Goal: Task Accomplishment & Management: Use online tool/utility

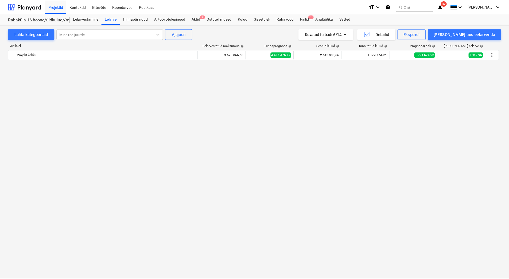
scroll to position [1107, 0]
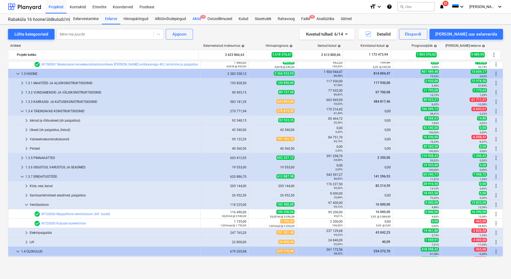
click at [199, 17] on div "Aktid 1" at bounding box center [196, 19] width 15 height 11
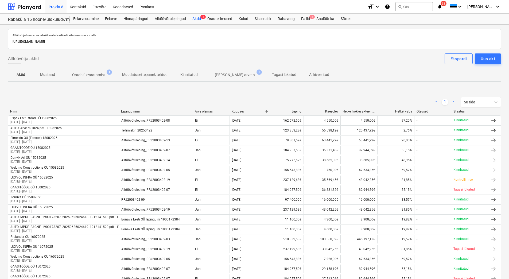
click at [84, 76] on p "Ootab ülevaatamist" at bounding box center [88, 75] width 33 height 6
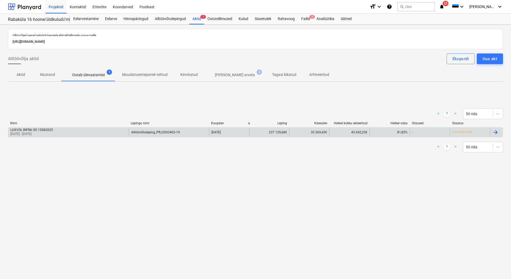
click at [69, 132] on div "LUXVOL INFRA OÜ 15082025 01 Aug 2025 - 31 Aug 2025" at bounding box center [68, 132] width 121 height 9
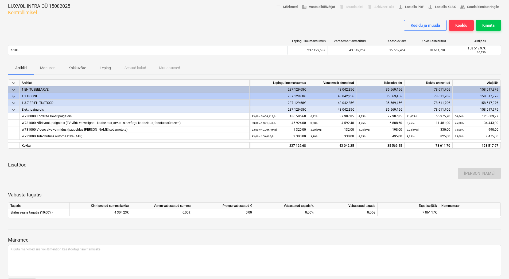
scroll to position [18, 0]
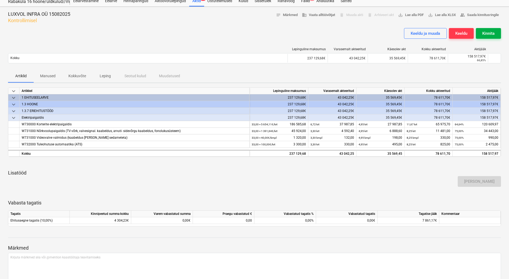
click at [484, 32] on div "Kinnita" at bounding box center [489, 33] width 12 height 7
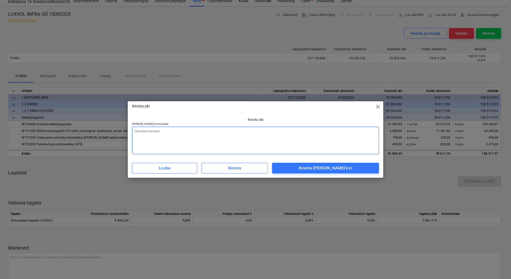
click at [145, 132] on textarea at bounding box center [255, 141] width 247 height 28
type textarea "x"
type textarea "L"
type textarea "x"
type textarea "Li"
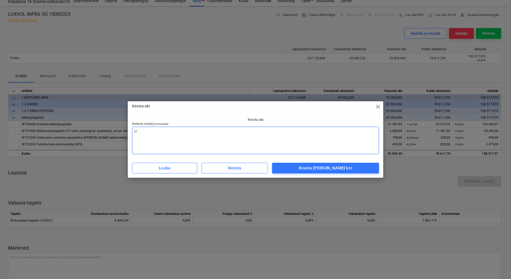
type textarea "x"
type textarea "Lis"
type textarea "x"
type textarea "[PERSON_NAME]"
type textarea "x"
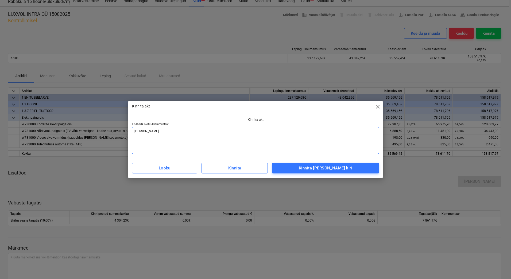
type textarea "Lisad"
type textarea "x"
type textarea "Lisada"
type textarea "x"
type textarea "Lisada"
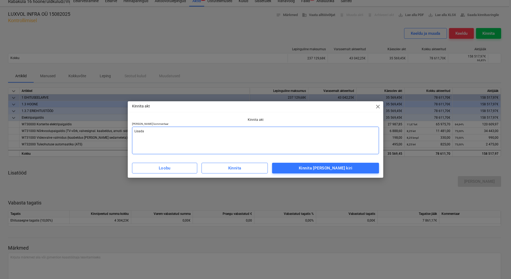
type textarea "x"
type textarea "Lisada a"
type textarea "x"
type textarea "Lisada ar"
type textarea "x"
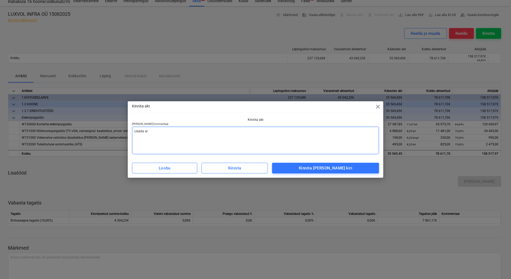
type textarea "[PERSON_NAME] arv"
type textarea "x"
type textarea "[PERSON_NAME]"
type textarea "x"
type textarea "[PERSON_NAME]"
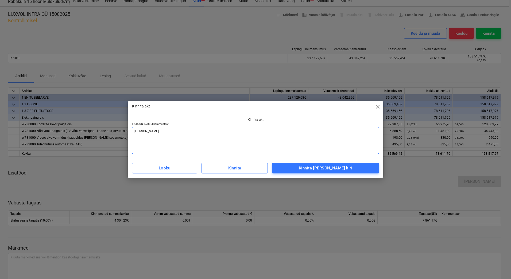
type textarea "x"
type textarea "[PERSON_NAME] arve v"
type textarea "x"
type textarea "[PERSON_NAME] arve va"
type textarea "x"
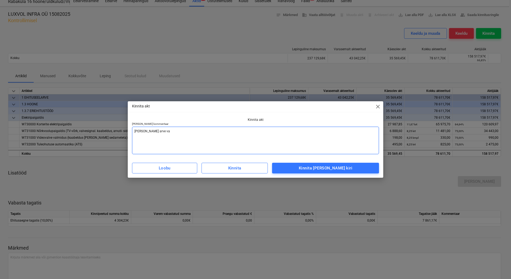
type textarea "[PERSON_NAME] arve vas"
type textarea "x"
type textarea "[PERSON_NAME] arve vast"
type textarea "x"
type textarea "[PERSON_NAME] [PERSON_NAME]"
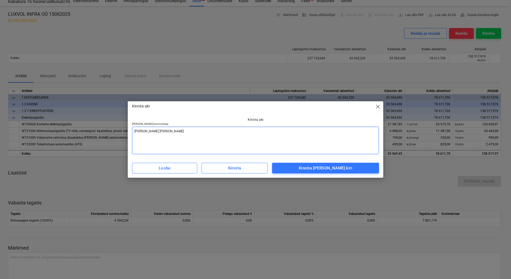
type textarea "x"
type textarea "[PERSON_NAME] [PERSON_NAME]"
type textarea "x"
type textarea "[PERSON_NAME] [PERSON_NAME]"
type textarea "x"
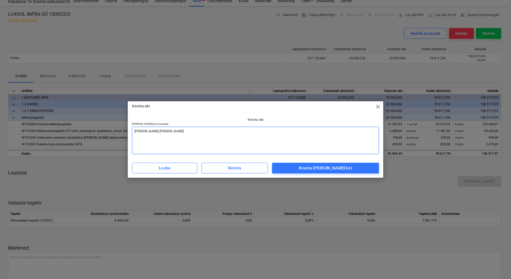
type textarea "[PERSON_NAME] arve vastaval"
type textarea "x"
type textarea "Lisada arve vastavalt"
type textarea "x"
type textarea "Lisada arve vastavalt"
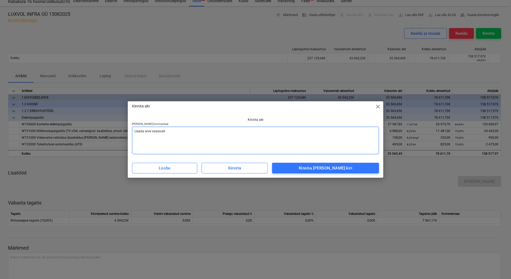
type textarea "x"
type textarea "Lisada arve vastavalt a"
type textarea "x"
type textarea "Lisada arve vastavalt ak"
type textarea "x"
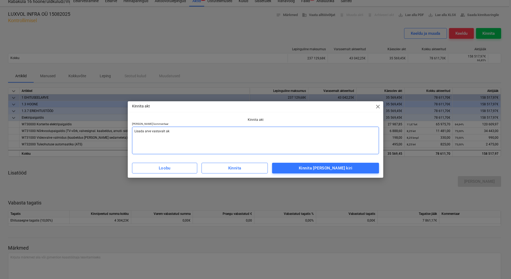
type textarea "Lisada arve vastavalt akt"
type textarea "x"
type textarea "Lisada arve vastavalt akti"
type textarea "x"
type textarea "Lisada arve vastavalt aktil"
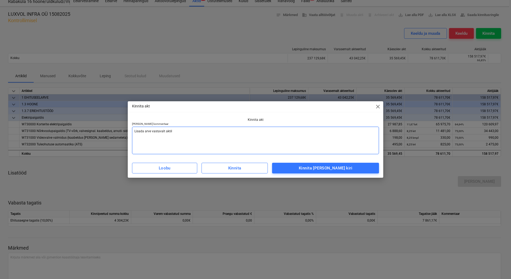
type textarea "x"
type textarea "Lisada arve vastavalt aktile"
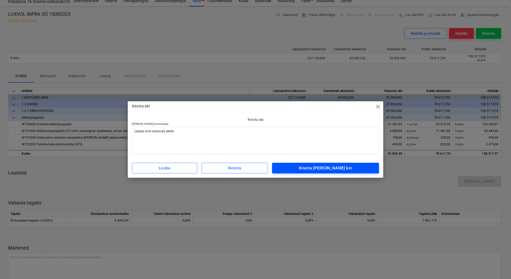
click at [311, 169] on span "Kinnita [PERSON_NAME] kiri" at bounding box center [325, 168] width 95 height 7
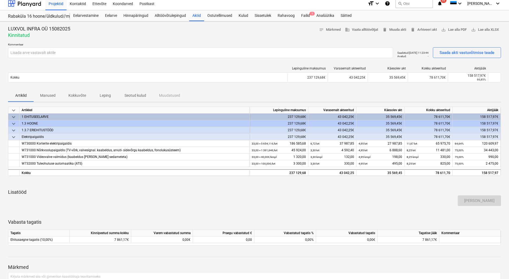
scroll to position [0, 0]
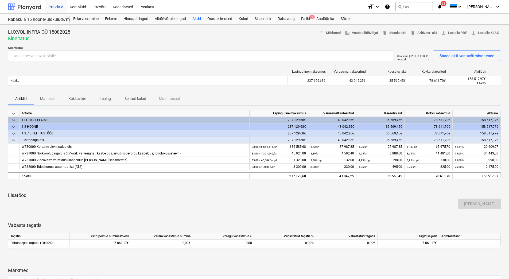
click at [23, 7] on div at bounding box center [24, 6] width 33 height 13
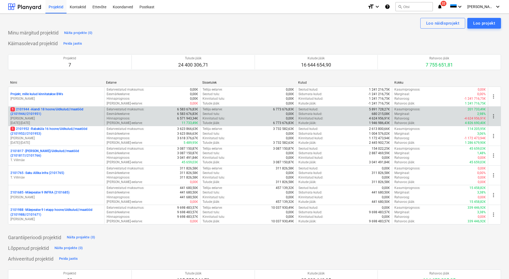
click at [42, 118] on p "[PERSON_NAME]" at bounding box center [56, 118] width 92 height 5
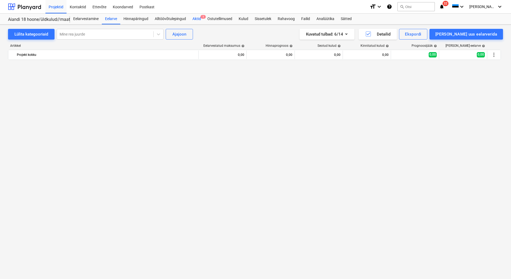
click at [194, 22] on div "Aktid 1" at bounding box center [196, 19] width 15 height 11
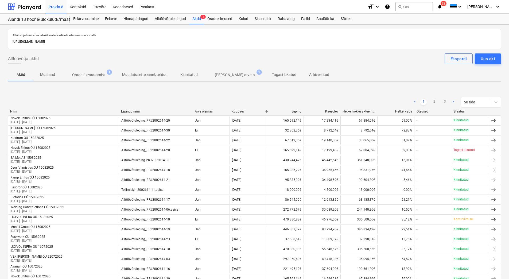
click at [100, 77] on p "Ootab ülevaatamist" at bounding box center [88, 75] width 33 height 6
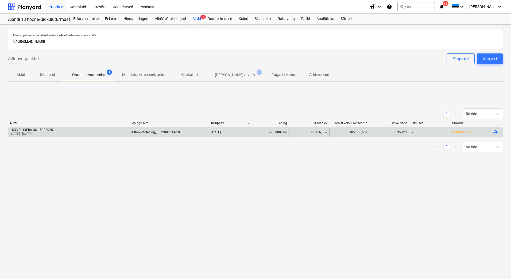
click at [51, 131] on div "LUXVOL INFRA OÜ 15082025" at bounding box center [31, 130] width 43 height 4
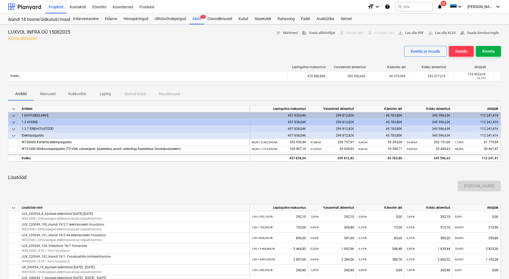
click at [484, 49] on div "Kinnita" at bounding box center [489, 51] width 12 height 7
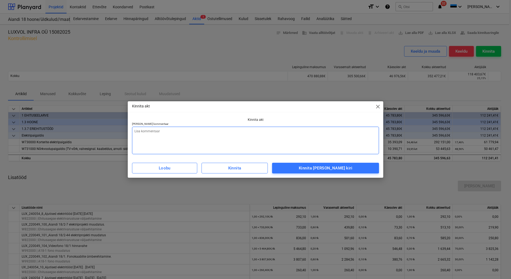
click at [188, 134] on textarea at bounding box center [255, 141] width 247 height 28
type textarea "x"
type textarea "L"
type textarea "x"
type textarea "Li"
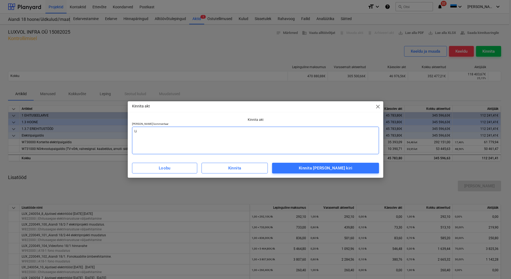
type textarea "x"
type textarea "Lis"
type textarea "x"
type textarea "[PERSON_NAME]"
type textarea "x"
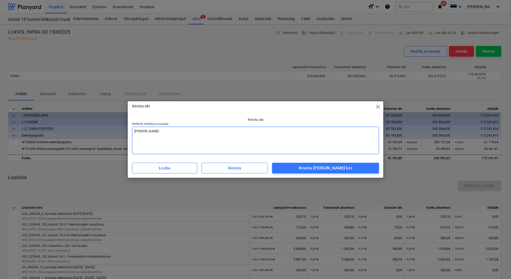
type textarea "Lisad"
type textarea "x"
type textarea "Lisada"
type textarea "x"
type textarea "Lisada"
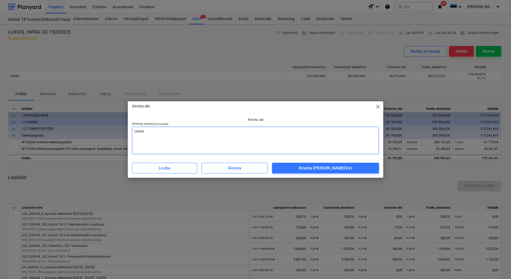
type textarea "x"
type textarea "Lisada a"
type textarea "x"
type textarea "Lisada ar"
type textarea "x"
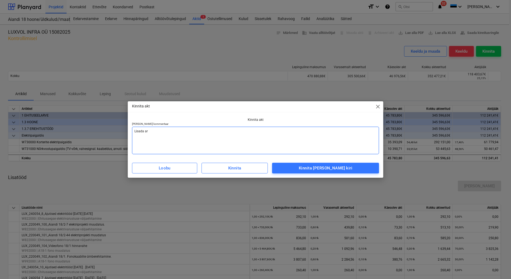
type textarea "[PERSON_NAME] arv"
type textarea "x"
type textarea "[PERSON_NAME]"
type textarea "x"
type textarea "[PERSON_NAME]"
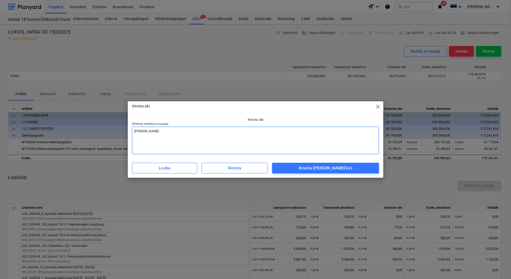
type textarea "x"
type textarea "[PERSON_NAME] arve v"
type textarea "x"
type textarea "[PERSON_NAME] arve va"
type textarea "x"
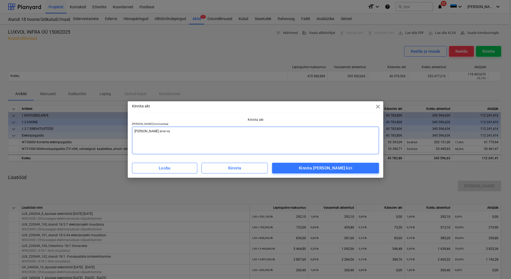
type textarea "[PERSON_NAME] arve vas"
type textarea "x"
type textarea "[PERSON_NAME] arve vast"
type textarea "x"
type textarea "[PERSON_NAME] [PERSON_NAME]"
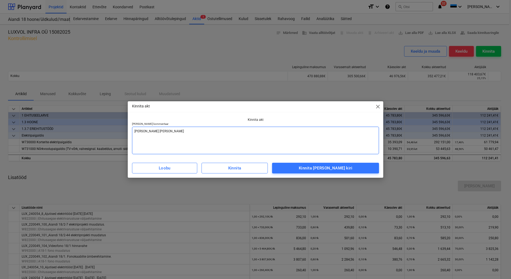
type textarea "x"
type textarea "[PERSON_NAME] [PERSON_NAME]"
type textarea "x"
type textarea "[PERSON_NAME] [PERSON_NAME]"
type textarea "x"
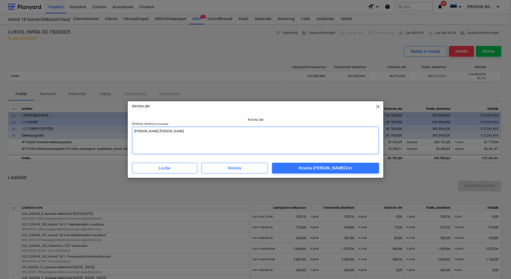
type textarea "[PERSON_NAME] arve vastaval"
type textarea "x"
type textarea "Lisada arve vastavalt"
type textarea "x"
type textarea "Lisada arve vastavalt"
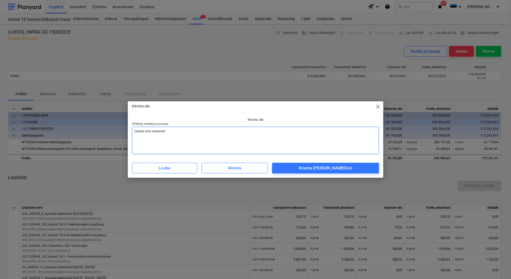
type textarea "x"
type textarea "Lisada arve vastavalt a"
type textarea "x"
type textarea "Lisada arve vastavalt ak"
type textarea "x"
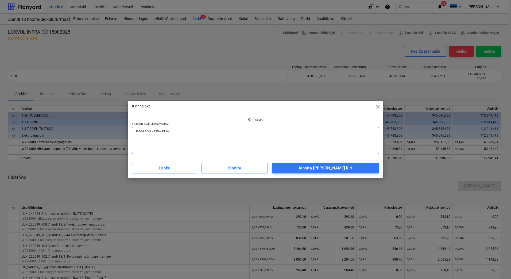
type textarea "Lisada arve vastavalt akt"
type textarea "x"
type textarea "Lisada arve vastavalt akti"
type textarea "x"
type textarea "Lisada arve vastavalt aktil"
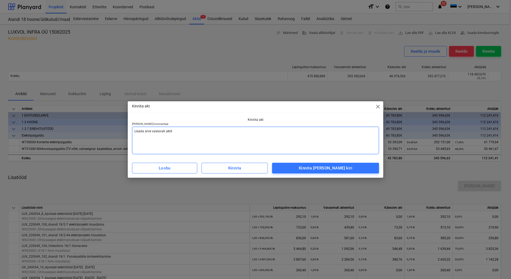
type textarea "x"
type textarea "Lisada arve vastavalt aktile"
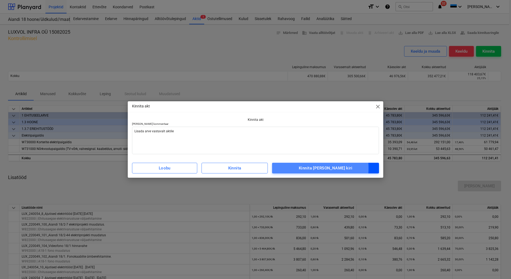
click at [302, 168] on span "Kinnita [PERSON_NAME] kiri" at bounding box center [325, 168] width 95 height 7
type textarea "x"
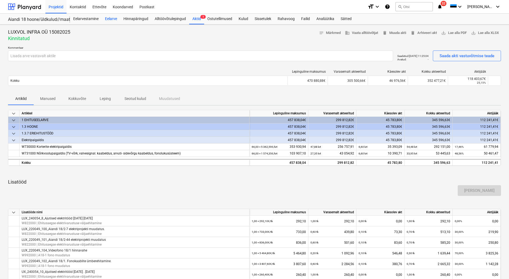
click at [109, 19] on div "Eelarve" at bounding box center [111, 19] width 18 height 11
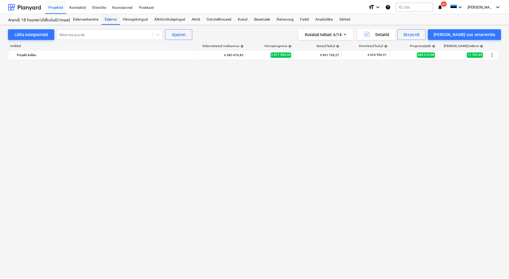
scroll to position [2364, 0]
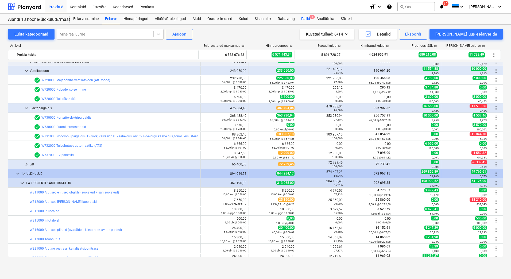
click at [307, 21] on div "Failid 1" at bounding box center [305, 19] width 15 height 11
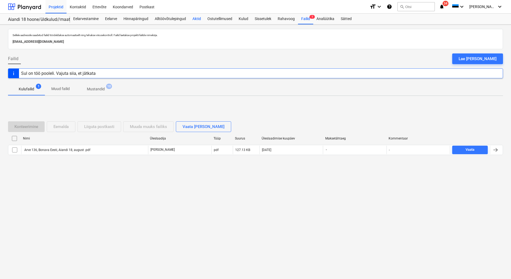
click at [194, 18] on div "Aktid" at bounding box center [196, 19] width 15 height 11
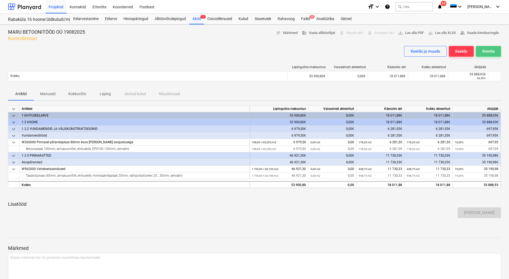
click at [483, 50] on div "Kinnita" at bounding box center [489, 51] width 12 height 7
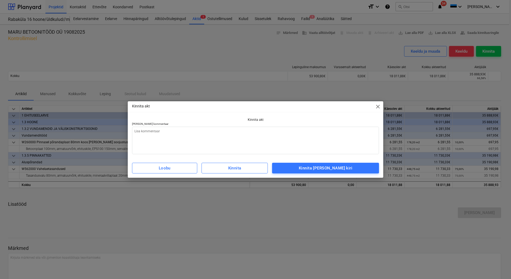
type textarea "x"
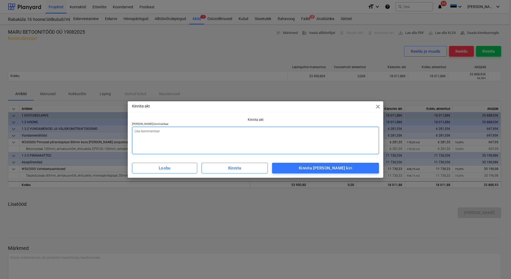
click at [231, 138] on textarea at bounding box center [255, 141] width 247 height 28
type textarea "Ö"
type textarea "x"
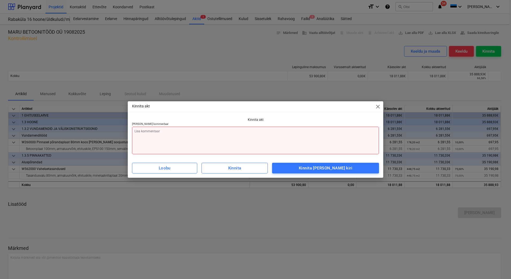
type textarea "L"
type textarea "x"
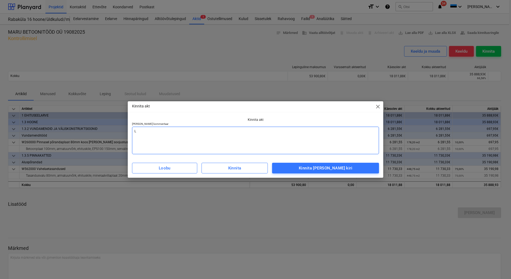
type textarea "Li"
type textarea "x"
type textarea "Lis"
type textarea "x"
type textarea "[PERSON_NAME]"
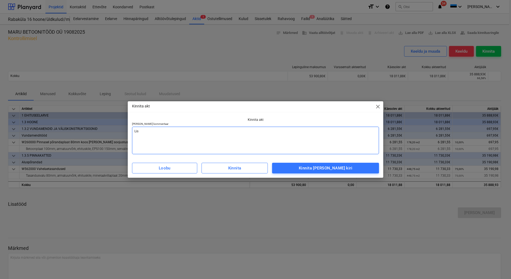
type textarea "x"
type textarea "Lisad"
type textarea "x"
type textarea "Lisada"
type textarea "x"
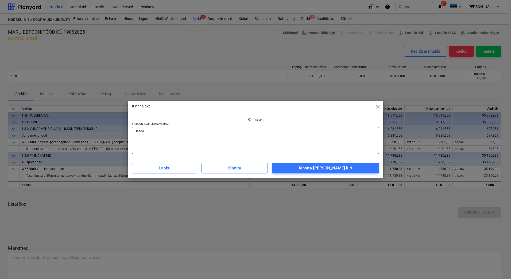
type textarea "Lisada"
type textarea "x"
type textarea "Lisada a"
type textarea "x"
type textarea "Lisada ar"
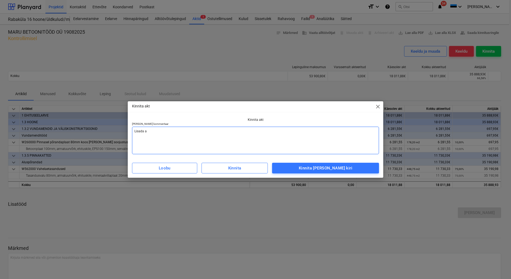
type textarea "x"
type textarea "[PERSON_NAME] arv"
type textarea "x"
type textarea "[PERSON_NAME]"
type textarea "x"
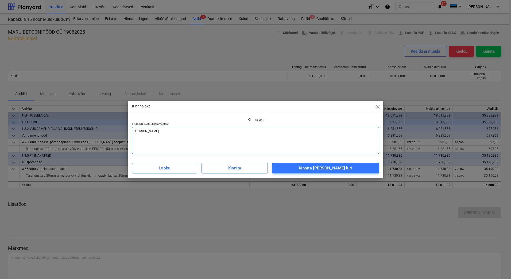
type textarea "[PERSON_NAME]"
type textarea "x"
type textarea "[PERSON_NAME] arve v"
type textarea "x"
type textarea "[PERSON_NAME] arve va"
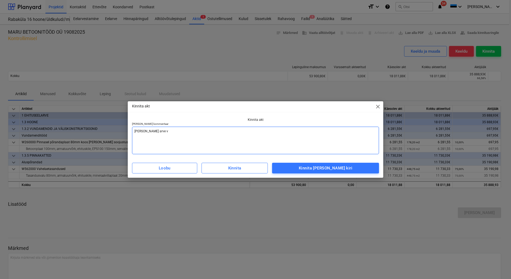
type textarea "x"
type textarea "[PERSON_NAME] arve vas"
type textarea "x"
type textarea "[PERSON_NAME] arve vast"
type textarea "x"
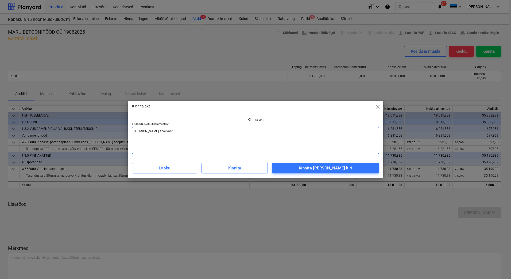
type textarea "[PERSON_NAME] [PERSON_NAME]"
type textarea "x"
type textarea "[PERSON_NAME] [PERSON_NAME]"
type textarea "x"
type textarea "[PERSON_NAME] [PERSON_NAME]"
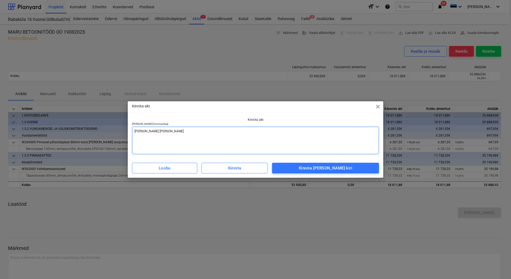
type textarea "x"
type textarea "[PERSON_NAME] arve vastaval"
type textarea "x"
type textarea "Lisada arve vastavalt"
type textarea "x"
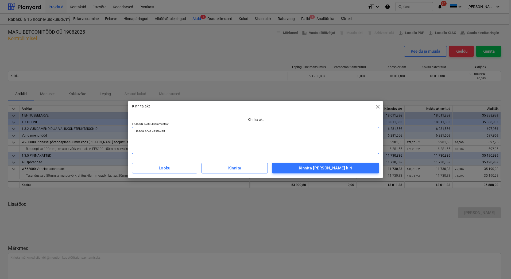
type textarea "Lisada arve vastavalt"
type textarea "x"
type textarea "Lisada arve vastavalt a"
type textarea "x"
type textarea "Lisada arve vastavalt ak"
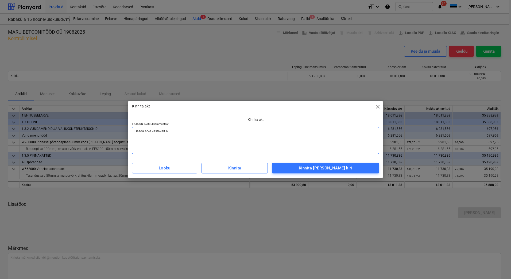
type textarea "x"
type textarea "Lisada arve vastavalt akt"
type textarea "x"
type textarea "Lisada arve vastavalt akti"
type textarea "x"
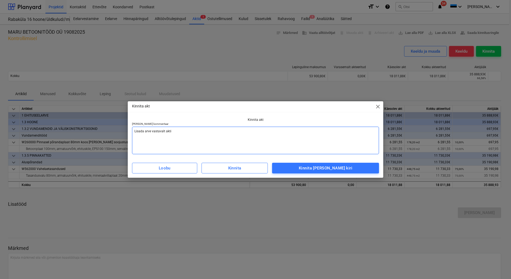
type textarea "Lisada arve vastavalt aktil"
type textarea "x"
type textarea "Lisada arve vastavalt aktile"
type textarea "x"
type textarea "Lisada arve vastavalt aktile"
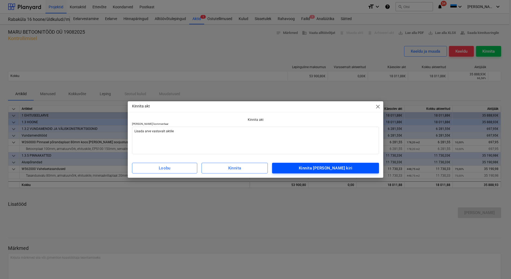
click at [336, 166] on div "Kinnita [PERSON_NAME] kiri" at bounding box center [325, 168] width 53 height 7
type textarea "x"
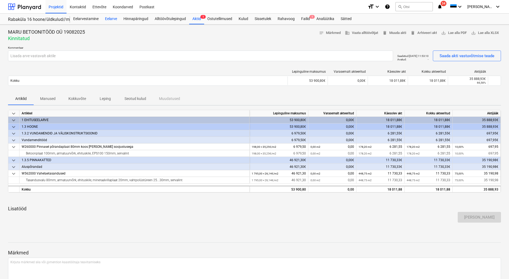
click at [112, 20] on div "Eelarve" at bounding box center [111, 19] width 18 height 11
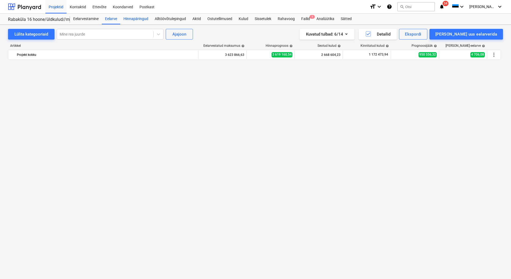
click at [134, 18] on div "Hinnapäringud" at bounding box center [135, 19] width 31 height 11
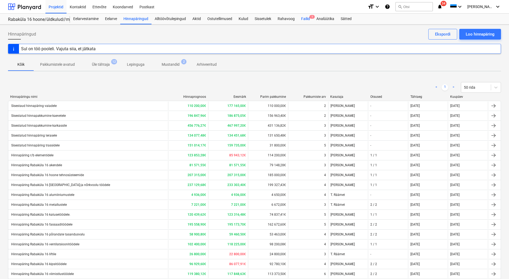
click at [305, 18] on div "Failid 1" at bounding box center [305, 19] width 15 height 11
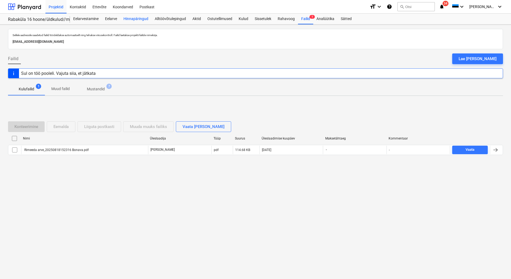
click at [141, 24] on div "Hinnapäringud" at bounding box center [135, 19] width 31 height 11
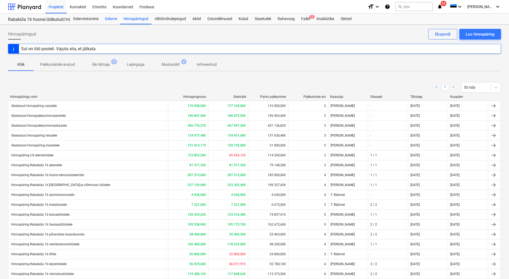
click at [103, 20] on div "Eelarve" at bounding box center [111, 19] width 18 height 11
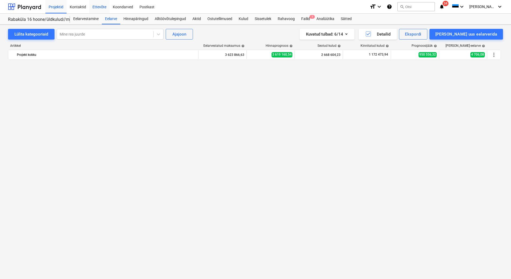
scroll to position [1016, 0]
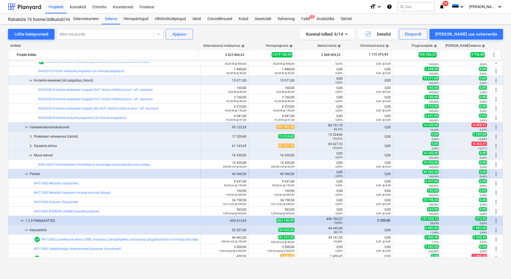
click at [26, 172] on span "keyboard_arrow_down" at bounding box center [26, 174] width 6 height 6
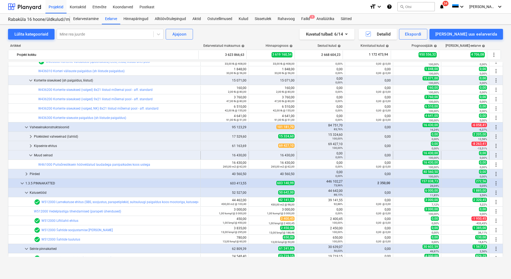
click at [30, 154] on span "keyboard_arrow_down" at bounding box center [31, 155] width 6 height 6
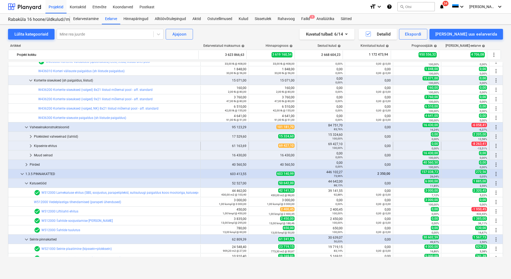
click at [49, 145] on div "Kipseinte ehitus" at bounding box center [116, 146] width 164 height 9
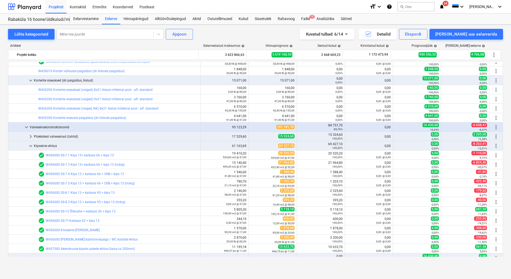
click at [49, 145] on div "Kipseinte ehitus" at bounding box center [116, 146] width 164 height 9
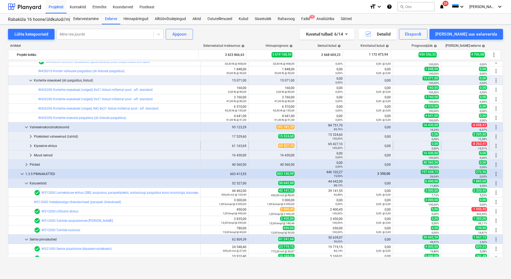
click at [49, 145] on div "Kipseinte ehitus" at bounding box center [116, 146] width 164 height 9
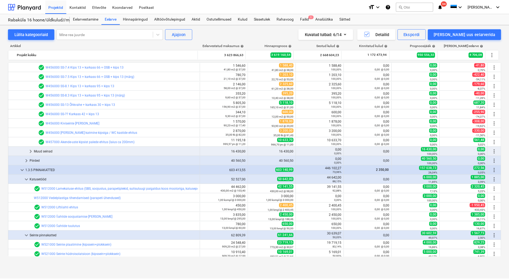
scroll to position [1070, 0]
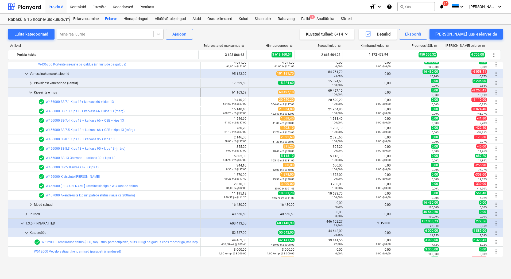
click at [40, 93] on div "Kipseinte ehitus" at bounding box center [116, 92] width 164 height 9
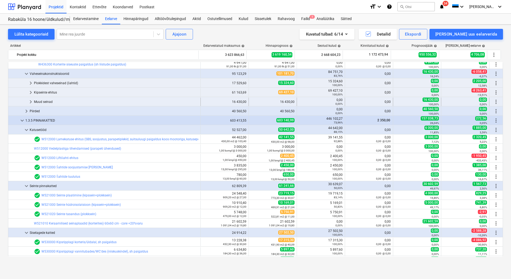
click at [52, 103] on div "Muud seinad" at bounding box center [116, 102] width 164 height 9
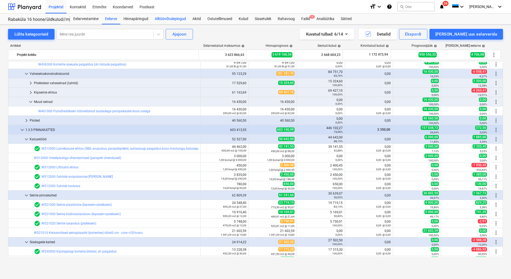
click at [173, 17] on div "Alltöövõtulepingud" at bounding box center [171, 19] width 38 height 11
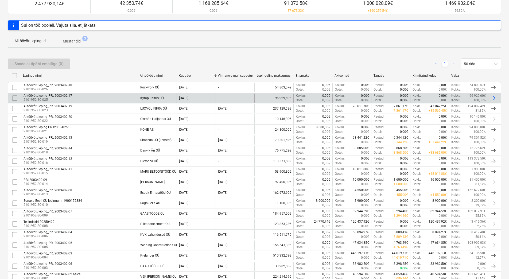
scroll to position [80, 0]
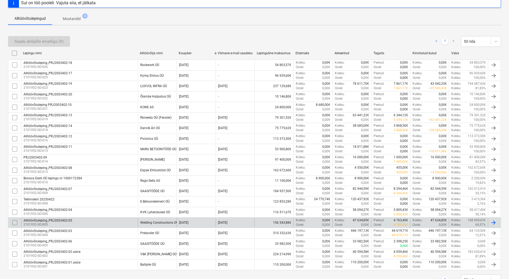
click at [127, 222] on div "Alltöövõtuleping_PRJ2003402-05 2101952-SO-005" at bounding box center [79, 222] width 117 height 9
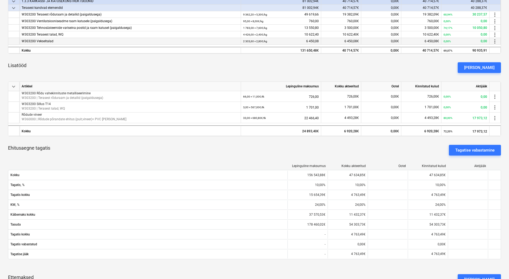
scroll to position [160, 0]
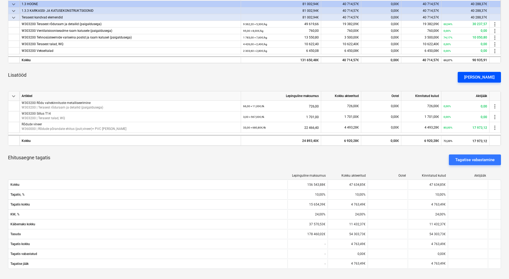
click at [484, 80] on div "[PERSON_NAME]" at bounding box center [479, 77] width 30 height 7
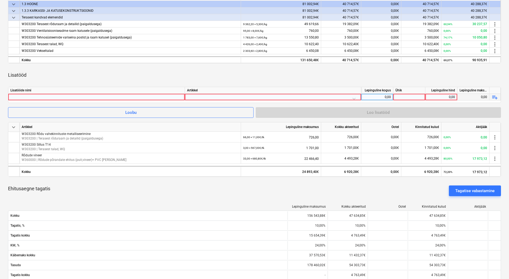
click at [23, 97] on div at bounding box center [96, 97] width 172 height 6
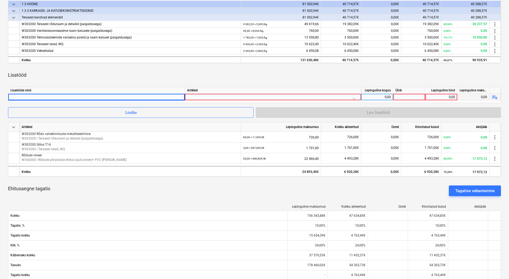
click at [90, 97] on div at bounding box center [96, 97] width 172 height 6
type input "Metallist trepipiirded"
click at [217, 97] on div at bounding box center [273, 98] width 172 height 9
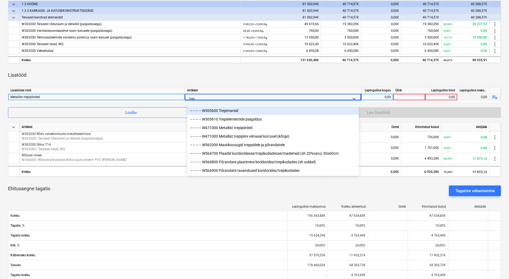
type input "trepi"
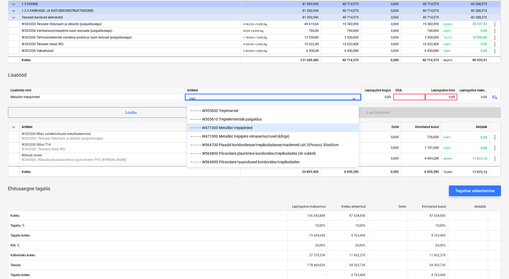
click at [233, 129] on div "-- -- -- -- W471000 Metallist trepipiirded" at bounding box center [273, 128] width 172 height 9
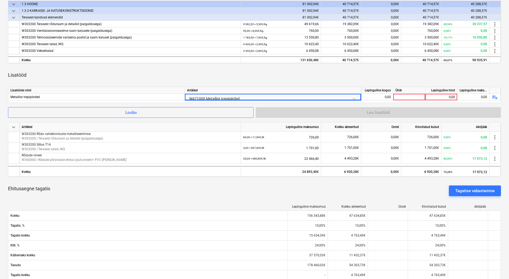
click at [158, 198] on div "Ehitusaegne tagatis Tagatise vabastamine" at bounding box center [254, 190] width 493 height 19
click at [404, 98] on div at bounding box center [410, 97] width 32 height 7
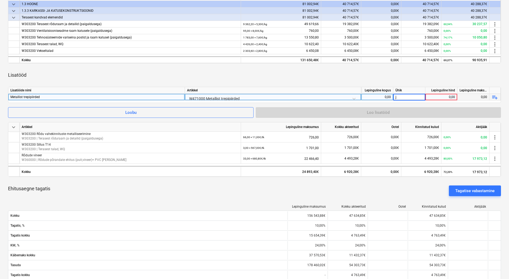
type input "jm"
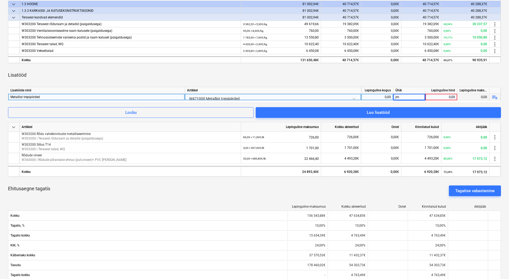
click at [377, 97] on div "0,00" at bounding box center [378, 97] width 28 height 7
type input "29"
click at [435, 97] on div "0,00" at bounding box center [442, 97] width 28 height 7
click at [432, 97] on div "0,00" at bounding box center [442, 97] width 28 height 7
type input "153"
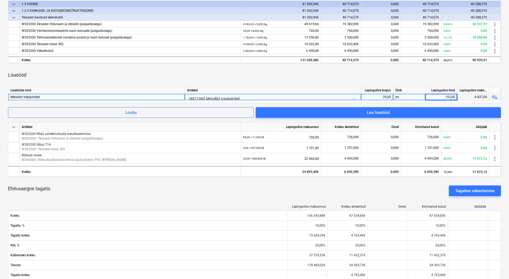
click at [425, 68] on div "Lisatööd" at bounding box center [254, 75] width 493 height 15
click at [494, 97] on span "playlist_add" at bounding box center [495, 97] width 6 height 6
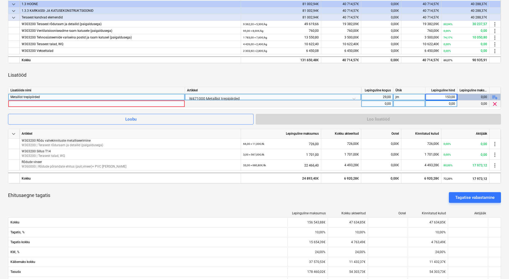
click at [36, 105] on div at bounding box center [96, 104] width 172 height 6
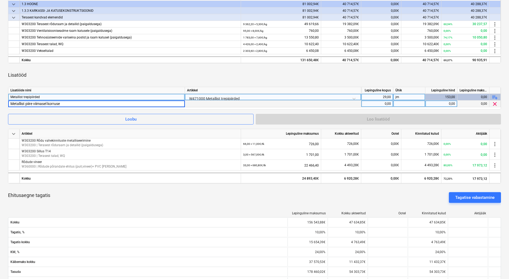
type input "Metallist piire viimasel korrusel"
click at [209, 104] on div at bounding box center [273, 104] width 176 height 7
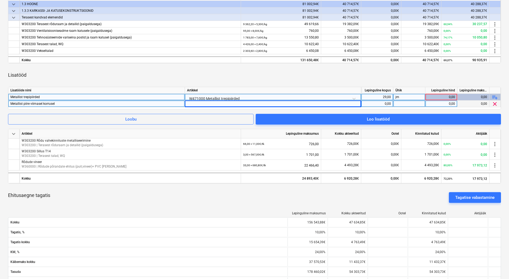
click at [209, 104] on div at bounding box center [273, 104] width 176 height 7
click at [495, 104] on span "clear" at bounding box center [495, 104] width 6 height 6
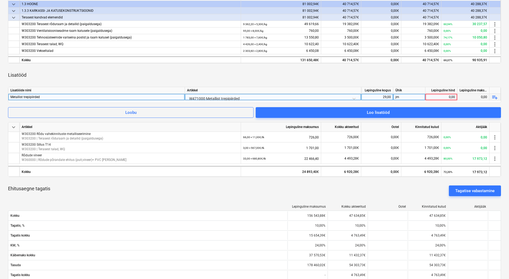
click at [445, 96] on div "0,00" at bounding box center [442, 97] width 28 height 7
click at [437, 95] on div "0,00" at bounding box center [442, 97] width 28 height 7
type input "5495"
click at [426, 71] on div "Lisatööd" at bounding box center [254, 75] width 493 height 15
drag, startPoint x: 437, startPoint y: 96, endPoint x: 456, endPoint y: 98, distance: 19.0
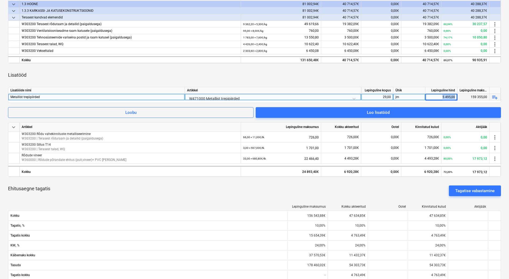
click at [456, 98] on div "5 495,00" at bounding box center [442, 97] width 32 height 7
type input "189,48275862"
click at [467, 70] on div "Lisatööd" at bounding box center [254, 75] width 493 height 15
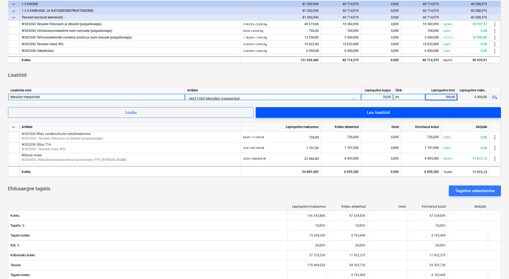
click at [393, 114] on span "Loo lisatööd" at bounding box center [378, 112] width 233 height 7
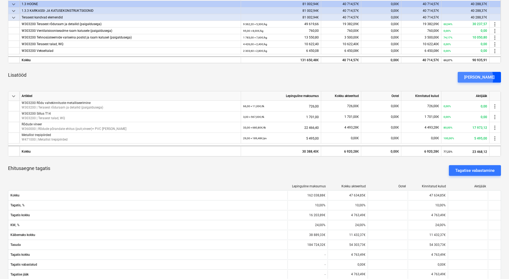
click at [485, 78] on div "[PERSON_NAME]" at bounding box center [479, 77] width 30 height 7
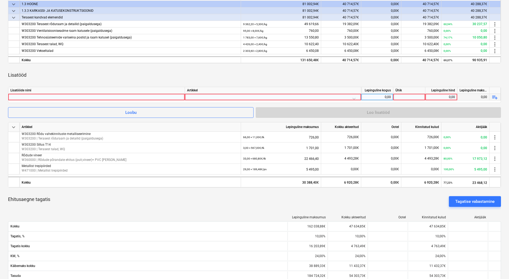
click at [49, 99] on div at bounding box center [96, 97] width 172 height 6
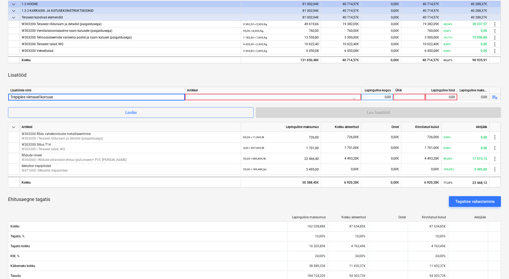
type input "Trepipiire viimasel korrusel"
click at [228, 98] on div at bounding box center [273, 98] width 172 height 9
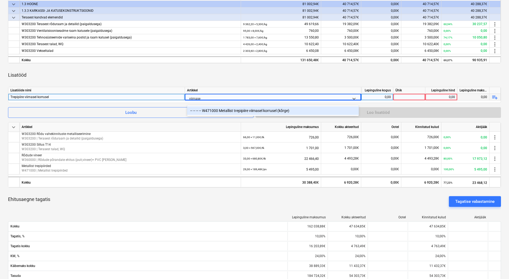
type input "viimasel"
click at [241, 110] on div "-- -- -- -- W471000 Metallist trepipiire viimasel korrusel (kõrge)" at bounding box center [273, 110] width 172 height 9
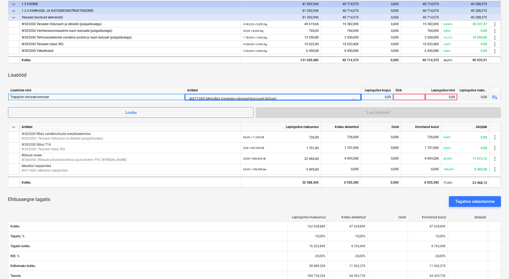
click at [380, 97] on div "0,00" at bounding box center [378, 97] width 28 height 7
type input "1,9"
click at [403, 95] on div at bounding box center [410, 97] width 32 height 7
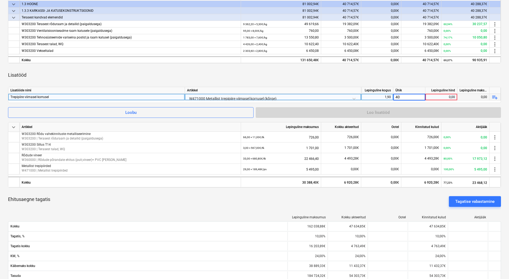
type input "400"
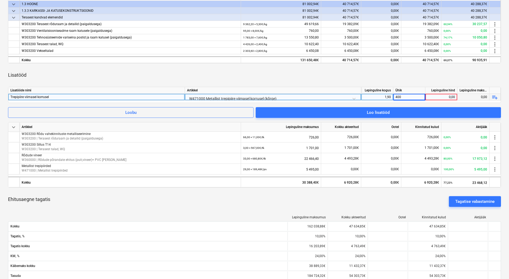
click at [434, 96] on div "0,00" at bounding box center [442, 97] width 28 height 7
drag, startPoint x: 415, startPoint y: 95, endPoint x: 392, endPoint y: 97, distance: 22.8
click at [0, 0] on div "Trepipiire viimasel korrusel W471000 Metallist trepipiire viimasel korrusel (kõ…" at bounding box center [0, 0] width 0 height 0
drag, startPoint x: 401, startPoint y: 96, endPoint x: 394, endPoint y: 97, distance: 6.5
click at [394, 97] on div "400" at bounding box center [410, 97] width 32 height 7
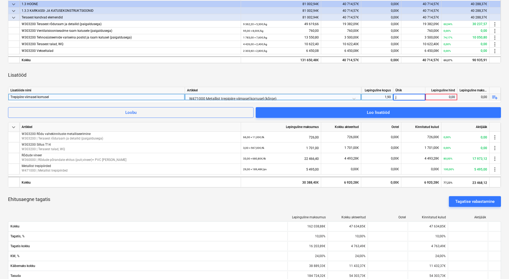
type input "jm"
click at [439, 95] on div "0,00" at bounding box center [442, 97] width 28 height 7
type input "400"
click at [437, 79] on div "Lisatööd" at bounding box center [254, 75] width 493 height 15
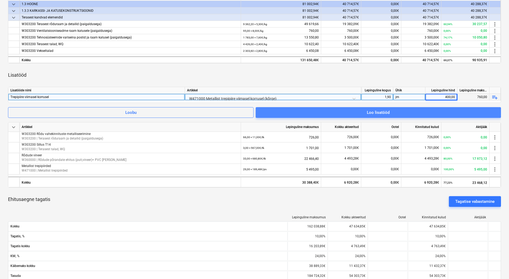
click at [417, 112] on span "Loo lisatööd" at bounding box center [378, 112] width 233 height 7
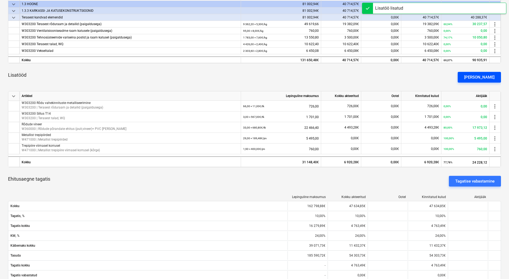
click at [486, 80] on div "[PERSON_NAME]" at bounding box center [479, 77] width 30 height 7
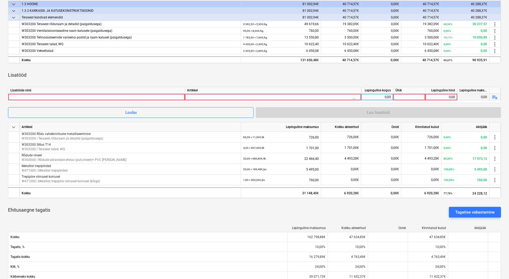
click at [37, 95] on div at bounding box center [96, 97] width 172 height 6
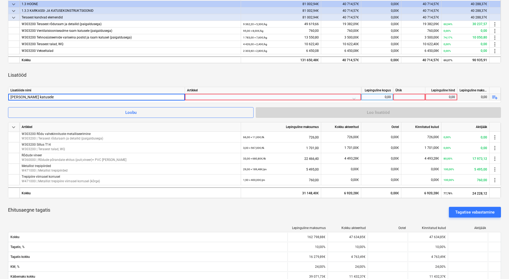
click at [11, 98] on input "[PERSON_NAME] katusele" at bounding box center [96, 97] width 176 height 6
type input "[PERSON_NAME] katusele"
click at [198, 98] on div at bounding box center [273, 98] width 172 height 9
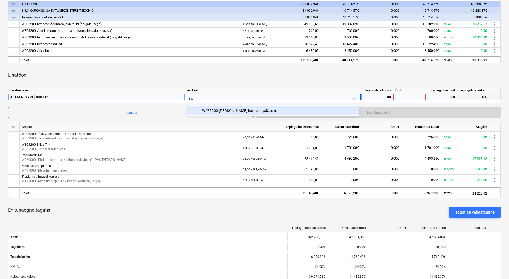
type input "rede"
click at [230, 110] on div "-- -- -- -- W475000 [PERSON_NAME] katusele pääsuks" at bounding box center [273, 110] width 172 height 9
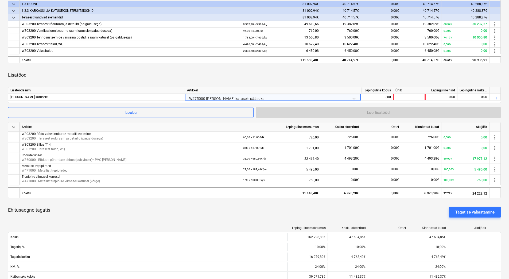
click at [257, 85] on div "keyboard_arrow_down Artikkel Lepinguline maksumus Kokku akteeritud Ootel Kinnit…" at bounding box center [254, 145] width 493 height 411
click at [378, 99] on div "0,00" at bounding box center [378, 97] width 28 height 7
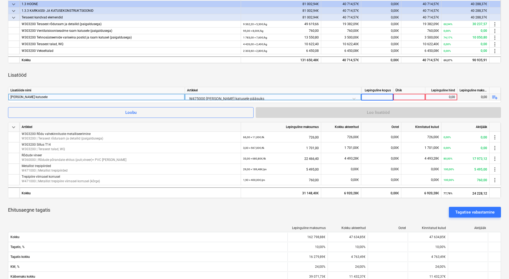
type input "1"
click at [424, 98] on div at bounding box center [410, 97] width 32 height 7
type input "tk"
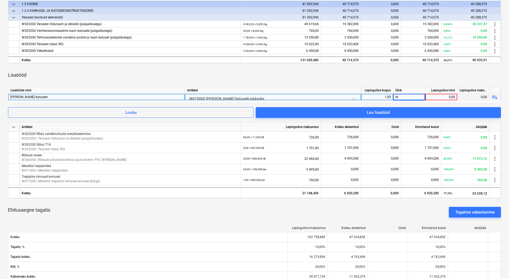
click at [446, 98] on div "0,00" at bounding box center [442, 97] width 28 height 7
type input "565"
click at [428, 74] on div "Lisatööd" at bounding box center [254, 75] width 493 height 15
click at [307, 75] on div "Lisatööd" at bounding box center [254, 75] width 493 height 15
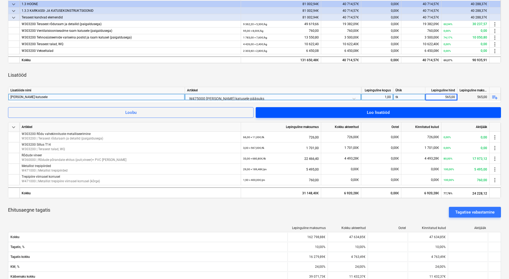
click at [368, 114] on div "Loo lisatööd" at bounding box center [378, 112] width 23 height 7
